Goal: Obtain resource: Download file/media

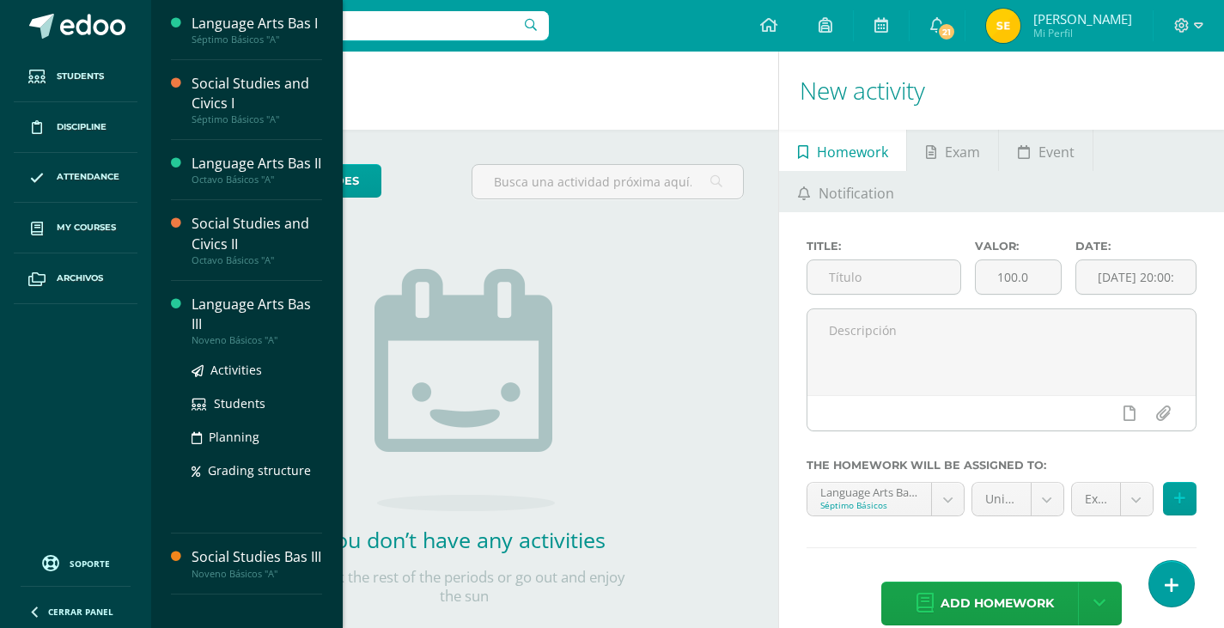
click at [273, 318] on div "Language Arts Bas III" at bounding box center [257, 315] width 131 height 40
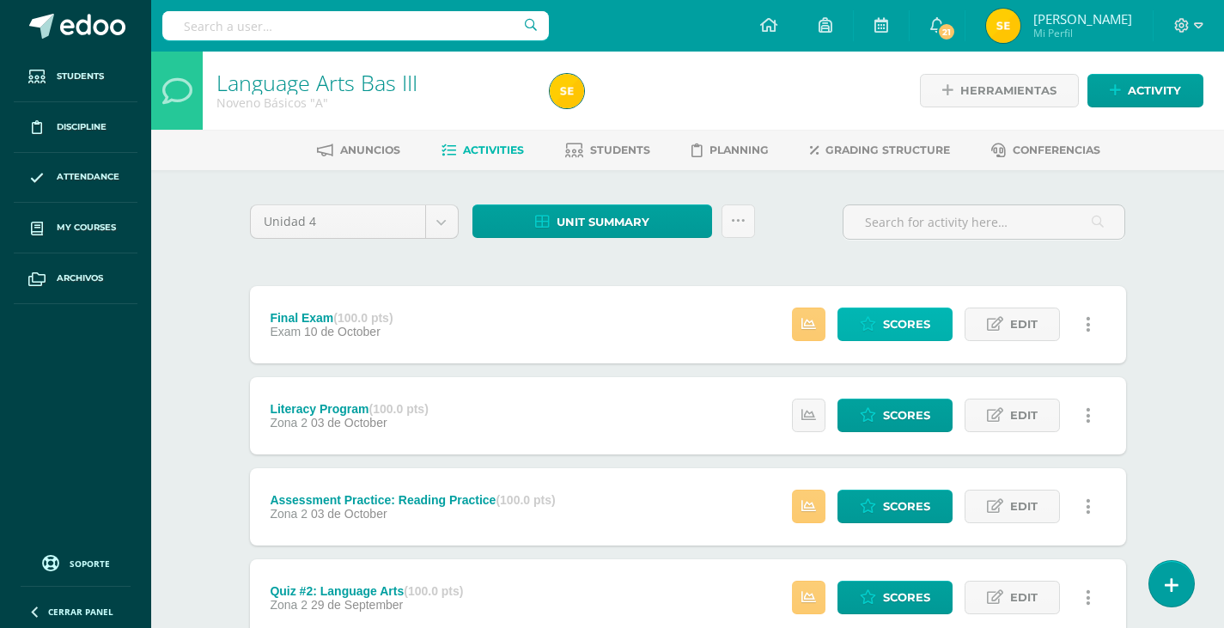
click at [881, 314] on link "Scores" at bounding box center [895, 325] width 115 height 34
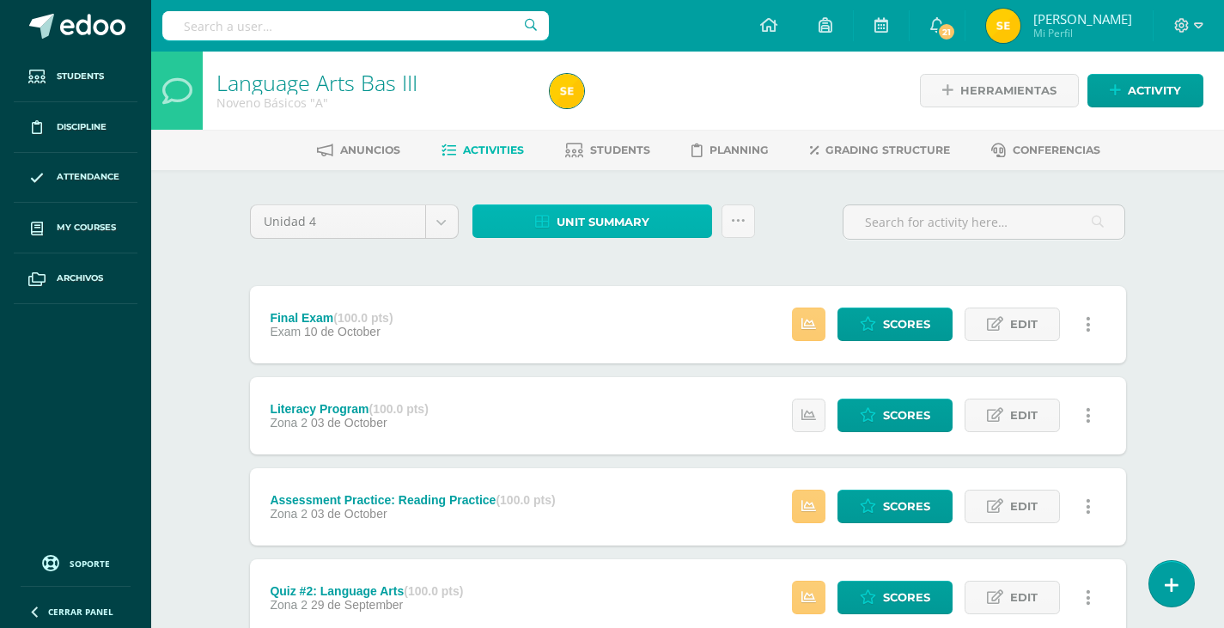
click at [612, 225] on span "Unit summary" at bounding box center [603, 222] width 93 height 32
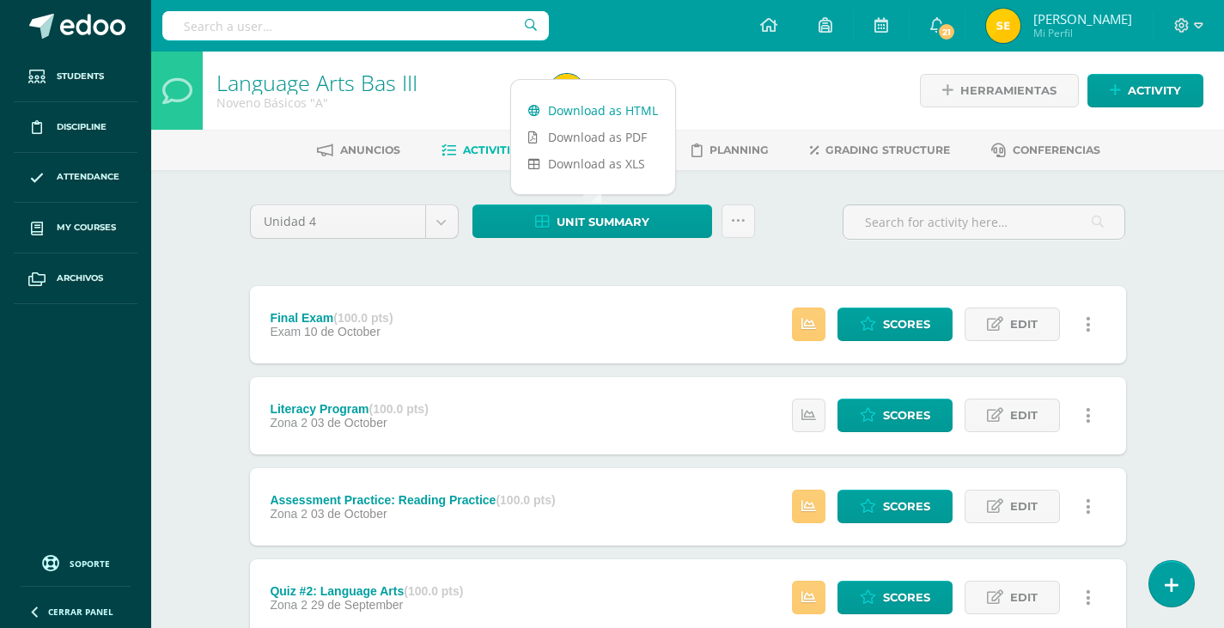
click at [584, 115] on link "Download as HTML" at bounding box center [593, 110] width 164 height 27
